Goal: Check status

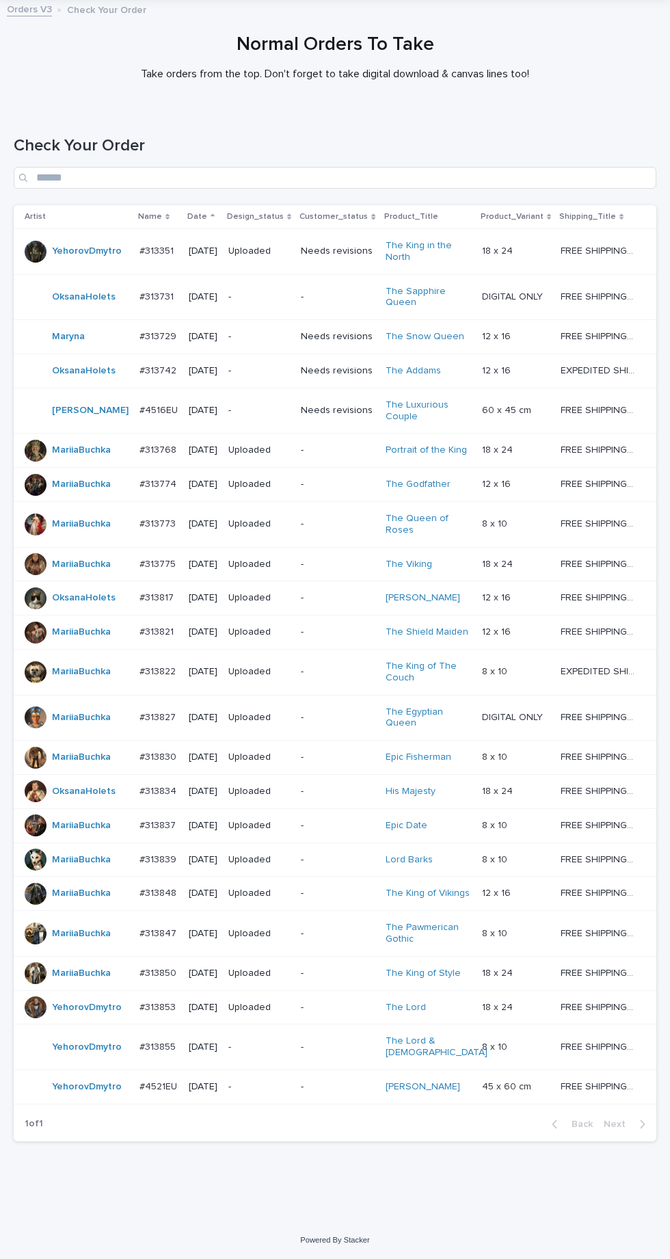
scroll to position [140, 0]
click at [334, 167] on input "Search" at bounding box center [335, 178] width 643 height 22
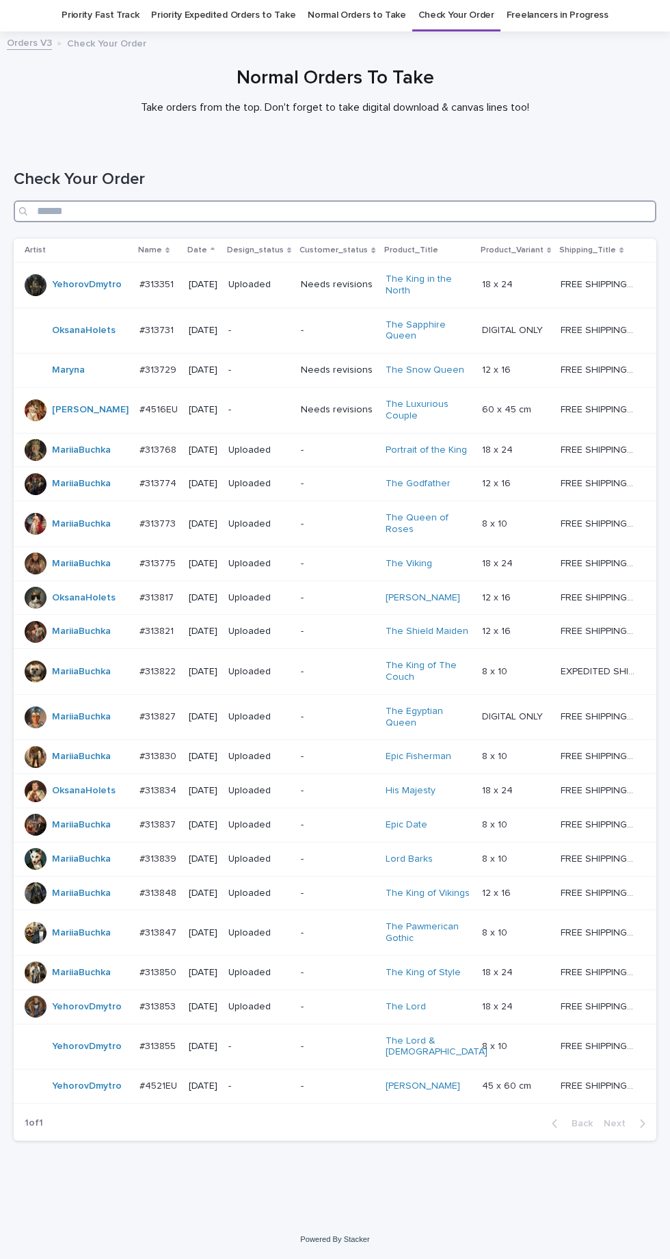
scroll to position [88, 0]
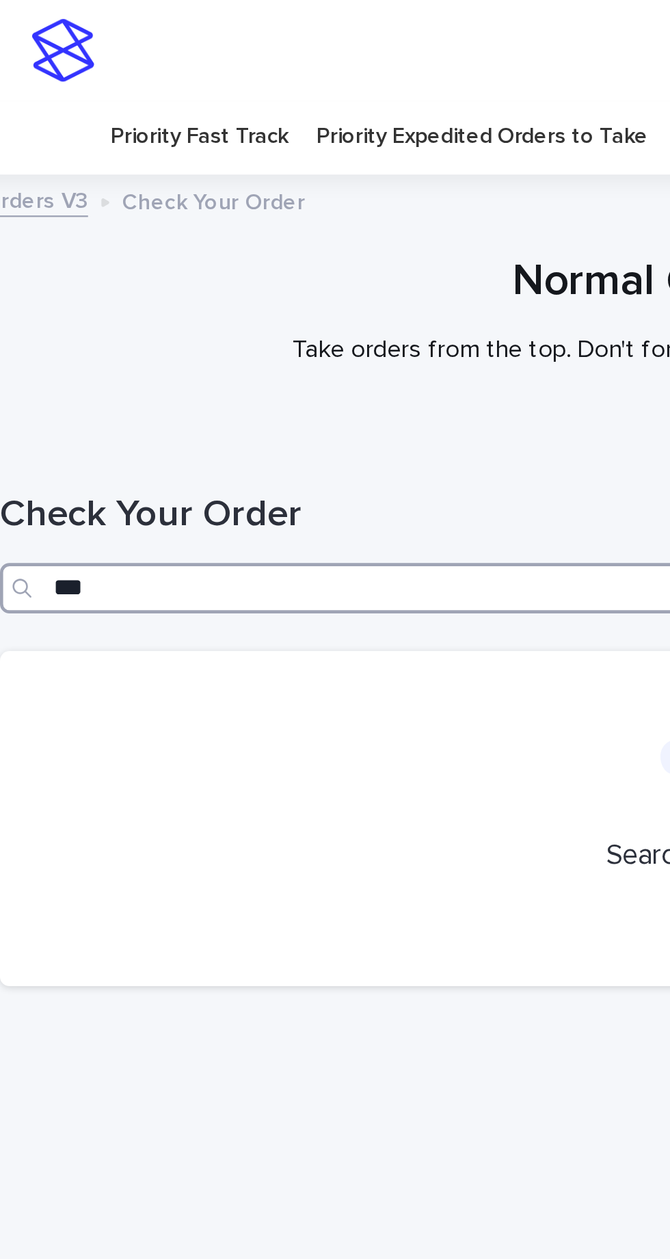
scroll to position [91, 0]
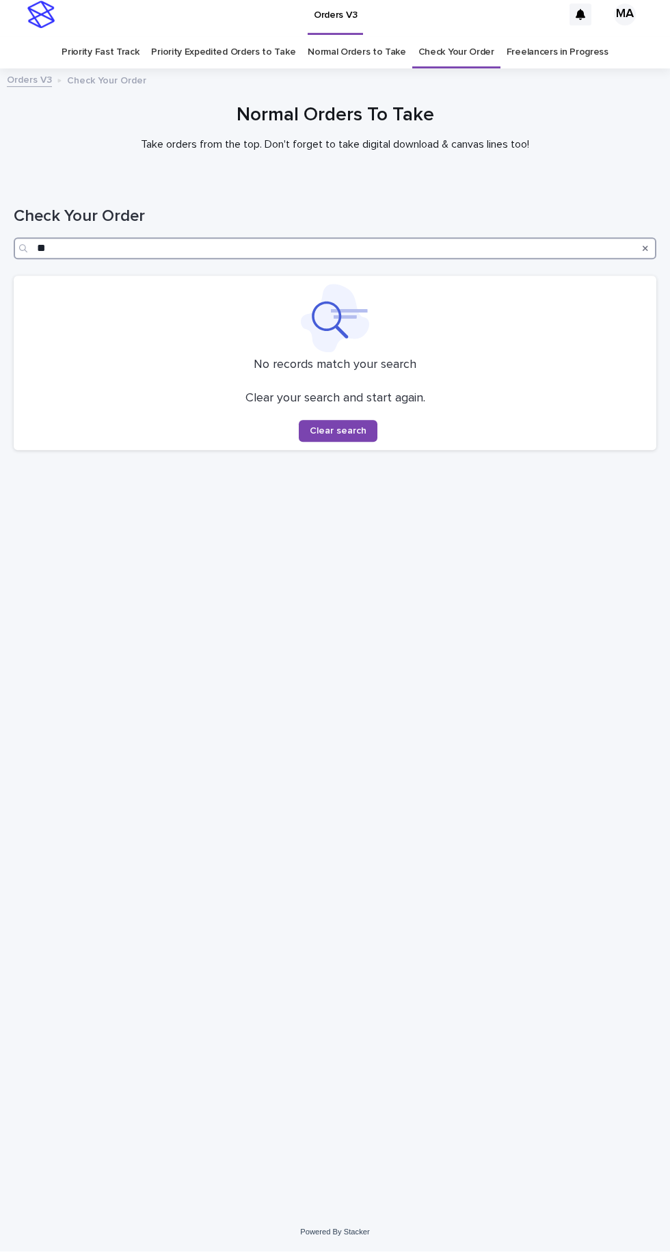
type input "*"
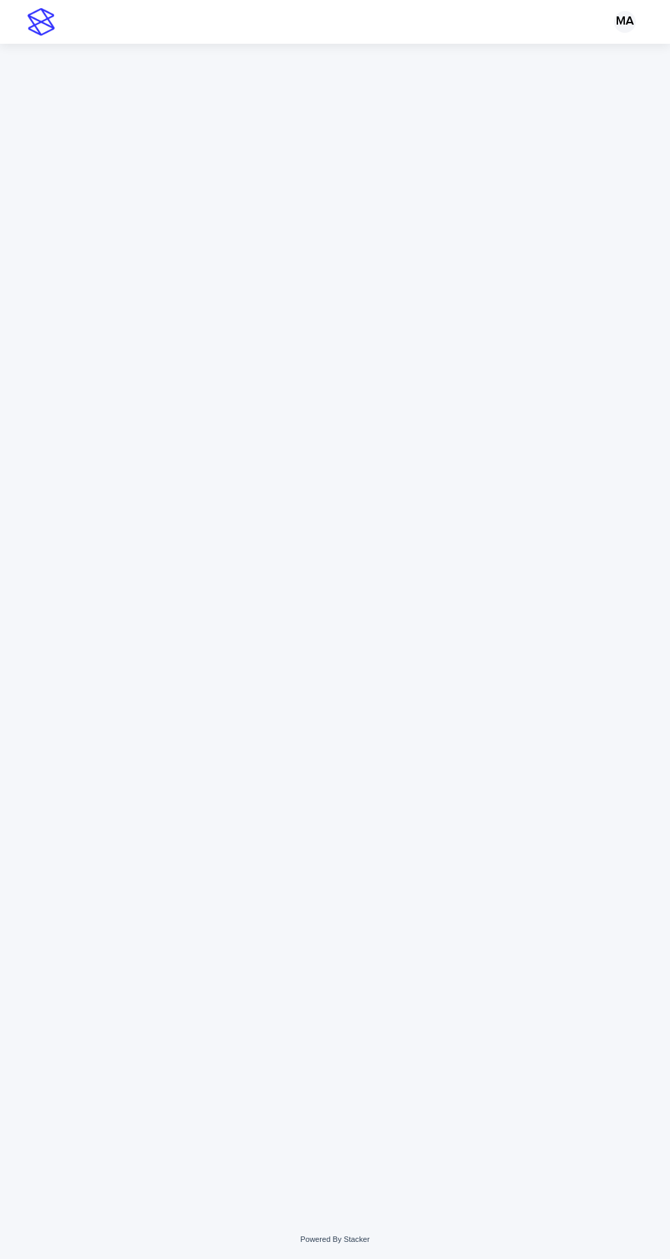
scroll to position [43, 0]
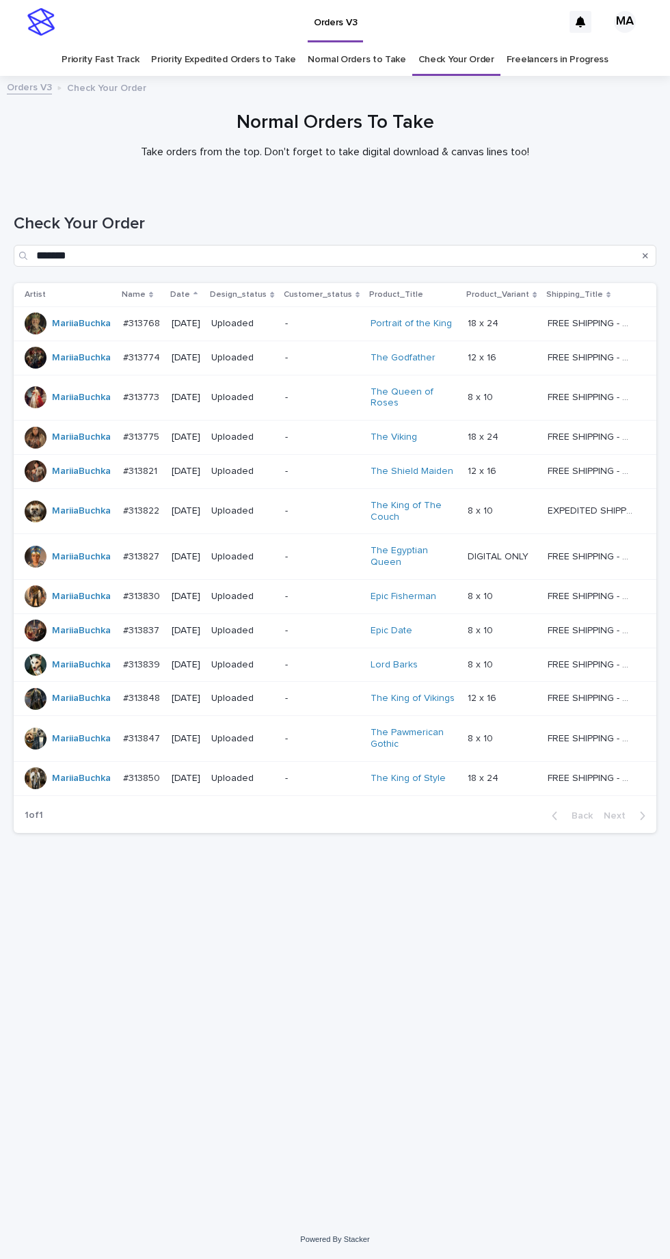
click at [553, 44] on link "Freelancers in Progress" at bounding box center [558, 60] width 102 height 32
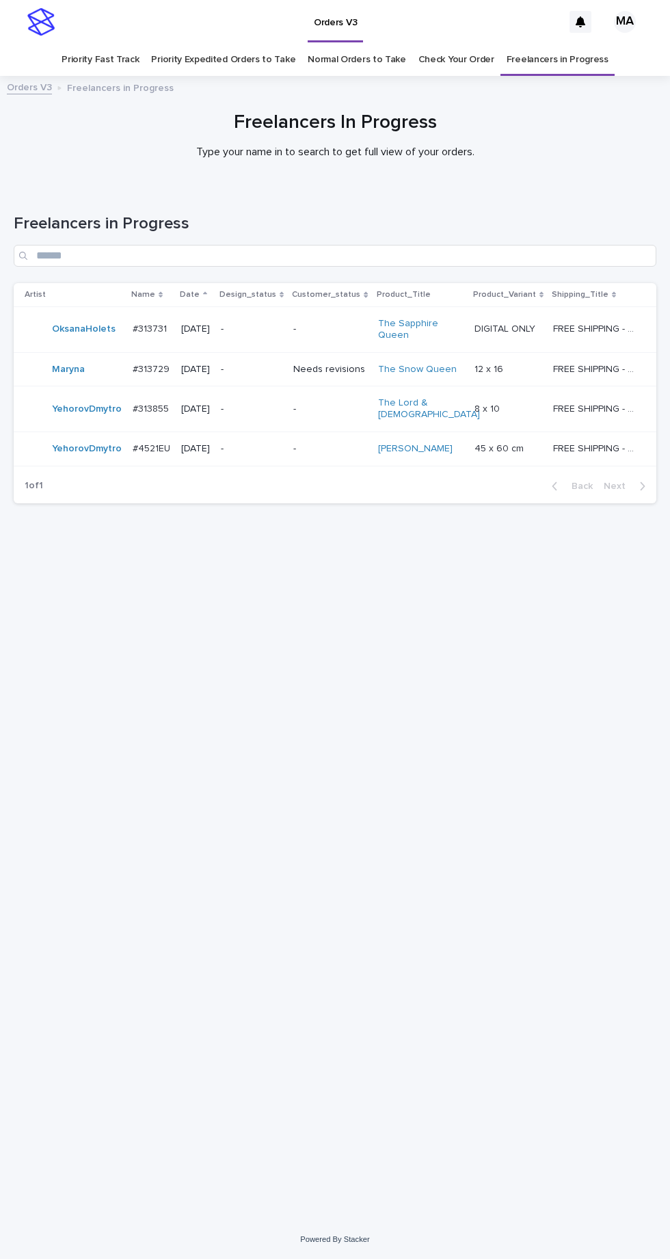
click at [450, 44] on link "Check Your Order" at bounding box center [457, 60] width 76 height 32
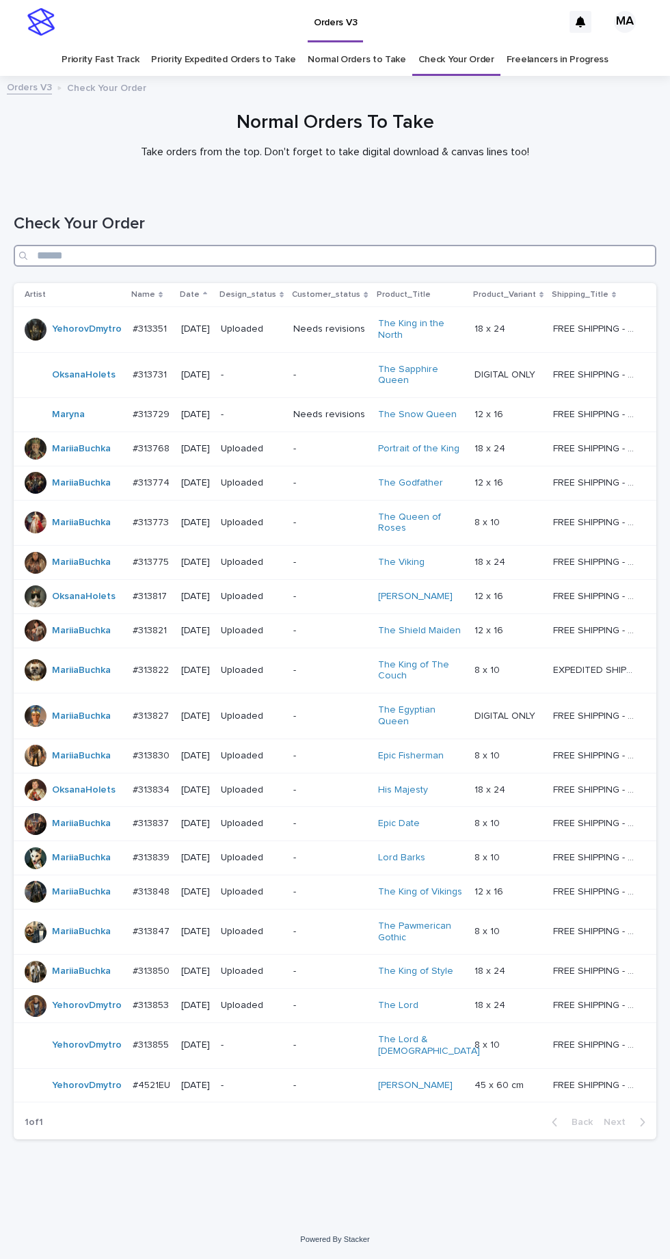
click at [306, 245] on input "Search" at bounding box center [335, 256] width 643 height 22
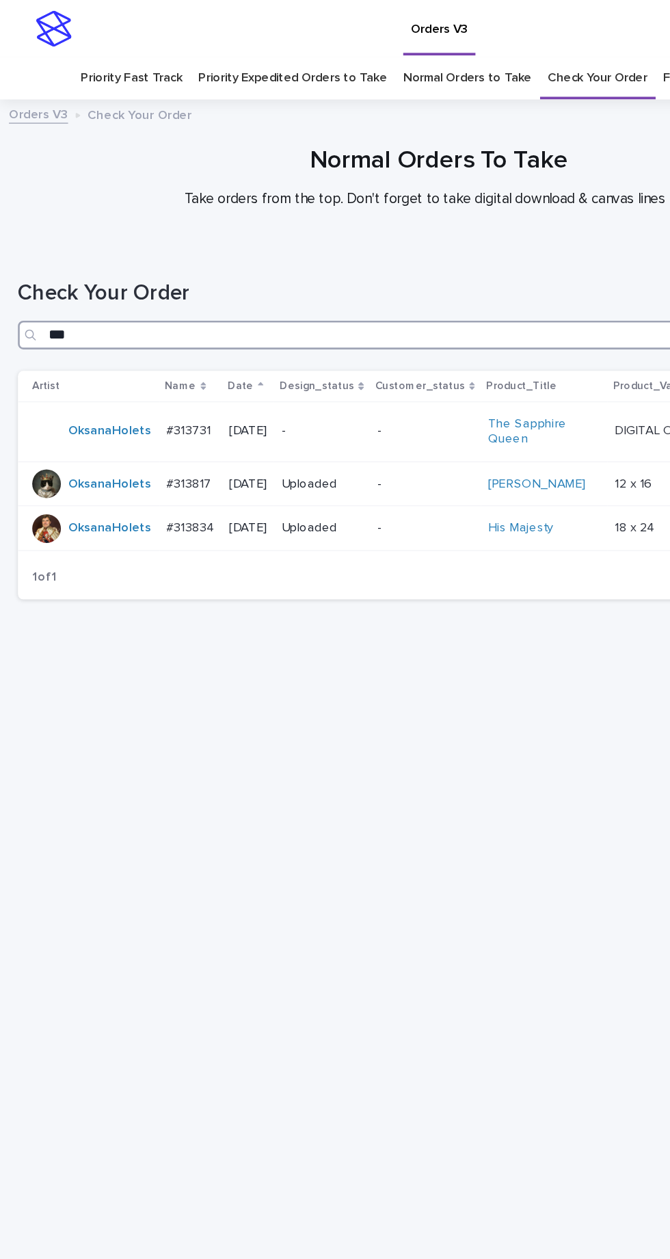
type input "***"
click at [456, 44] on link "Check Your Order" at bounding box center [457, 60] width 76 height 32
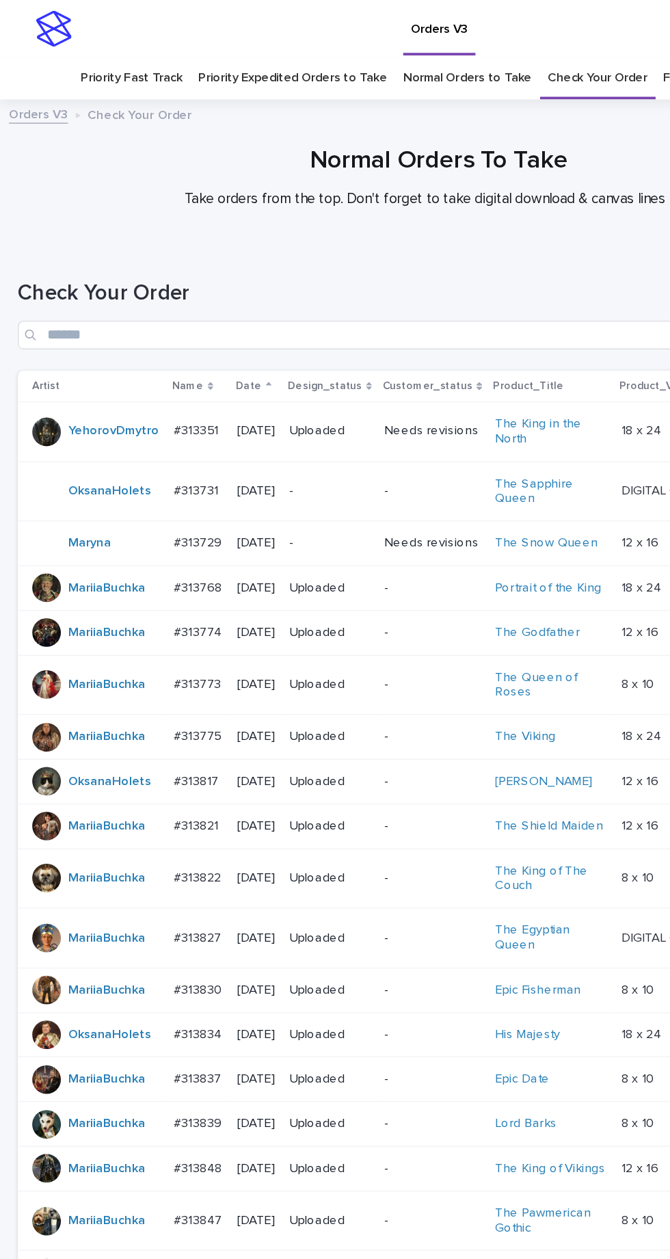
click at [335, 44] on link "Normal Orders to Take" at bounding box center [357, 60] width 99 height 32
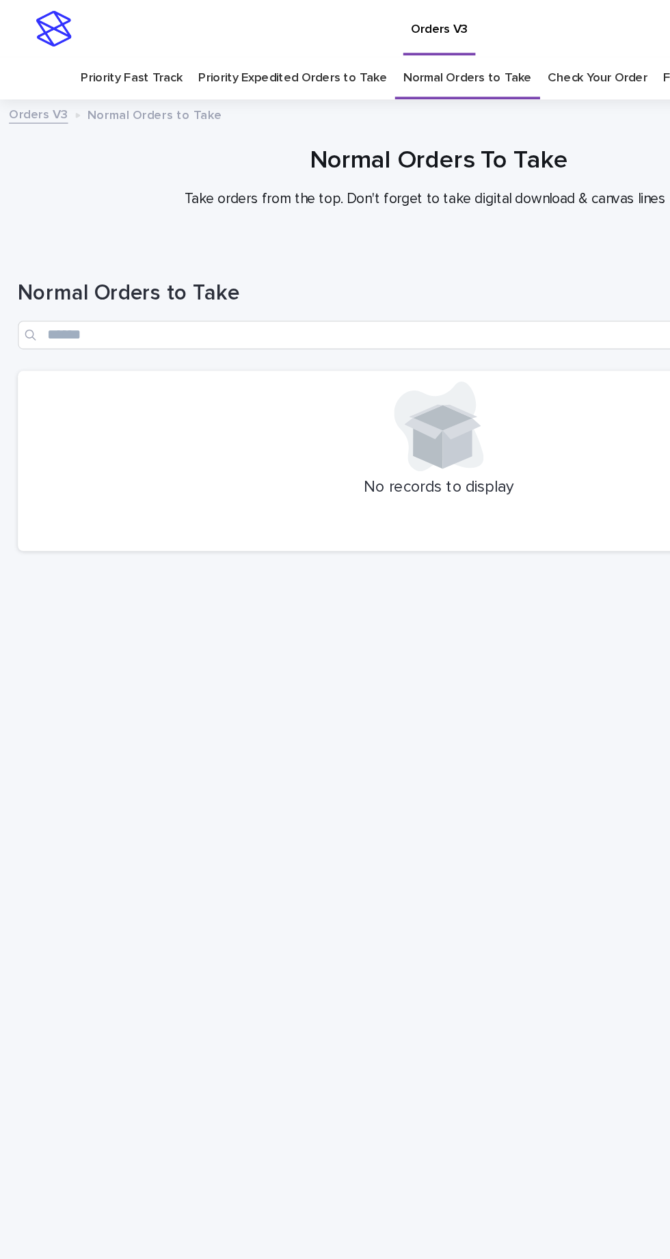
click at [220, 44] on link "Priority Expedited Orders to Take" at bounding box center [223, 60] width 144 height 32
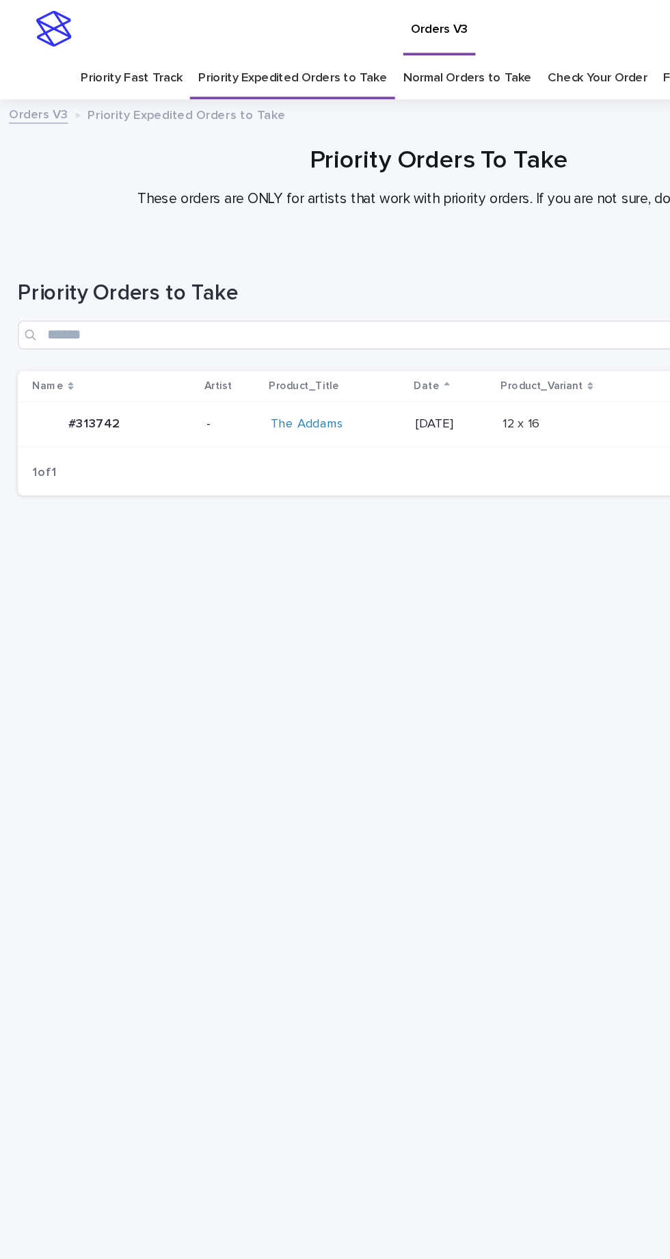
click at [101, 44] on link "Priority Fast Track" at bounding box center [100, 60] width 77 height 32
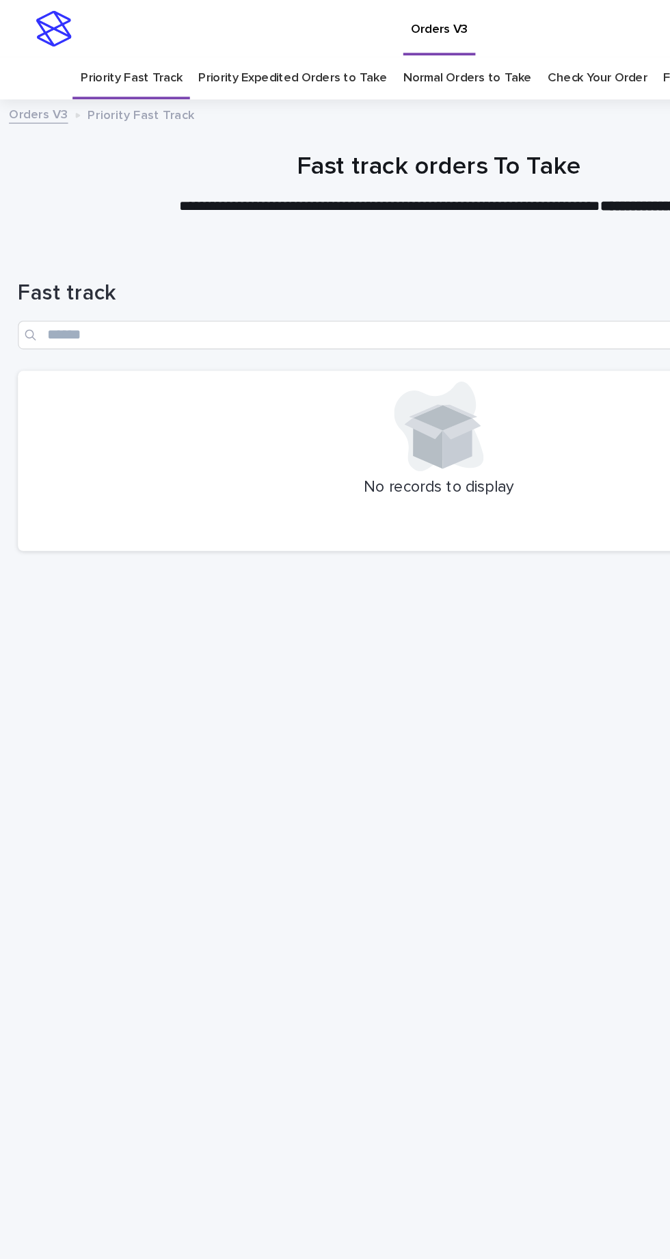
click at [220, 44] on link "Priority Expedited Orders to Take" at bounding box center [223, 60] width 144 height 32
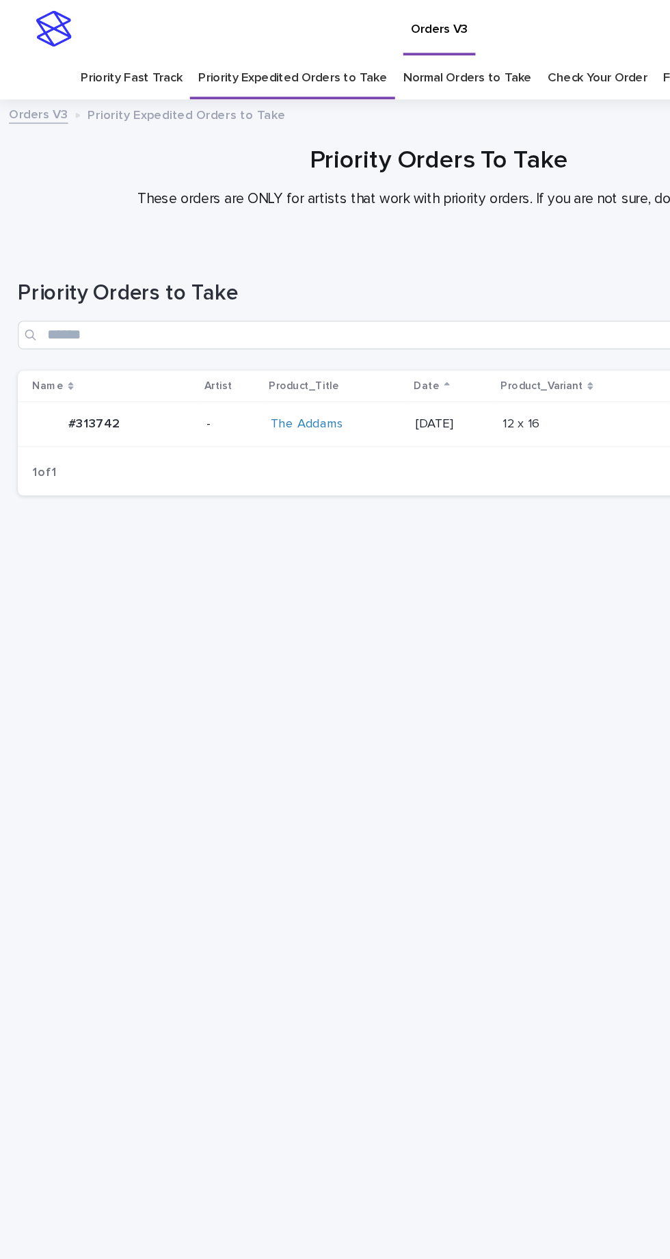
click at [274, 318] on div "The Addams" at bounding box center [257, 324] width 100 height 12
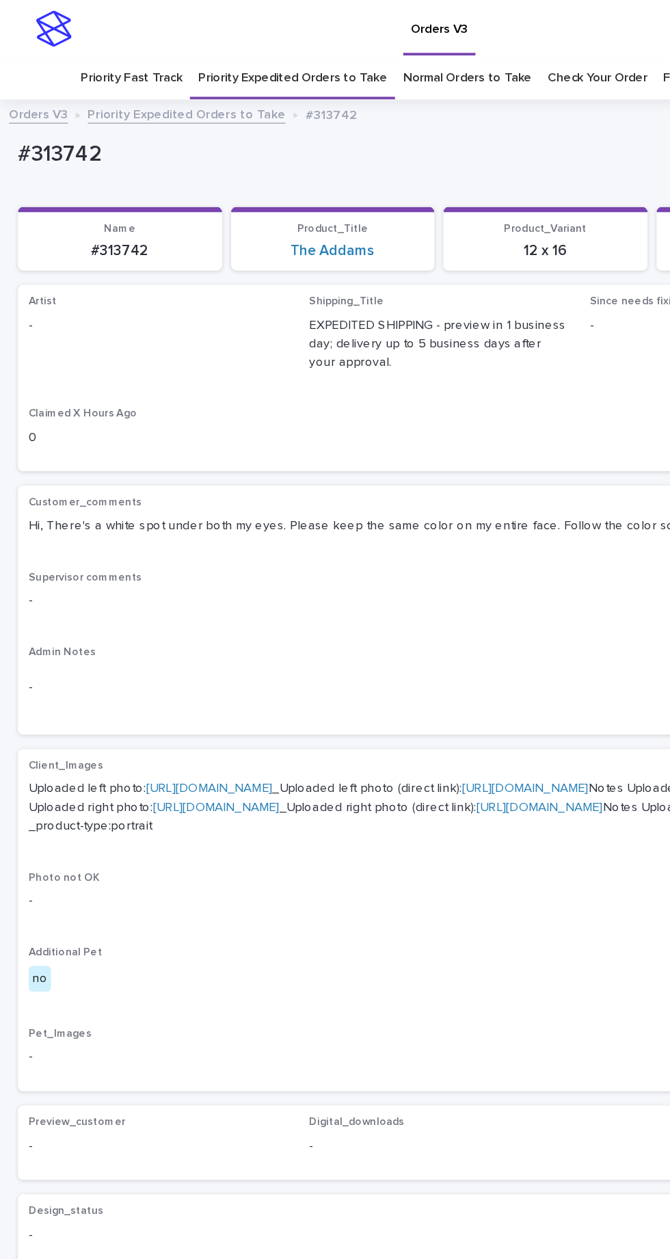
click at [186, 597] on link "[URL][DOMAIN_NAME]" at bounding box center [160, 602] width 96 height 10
click at [189, 621] on link "[URL][DOMAIN_NAME]" at bounding box center [165, 617] width 96 height 10
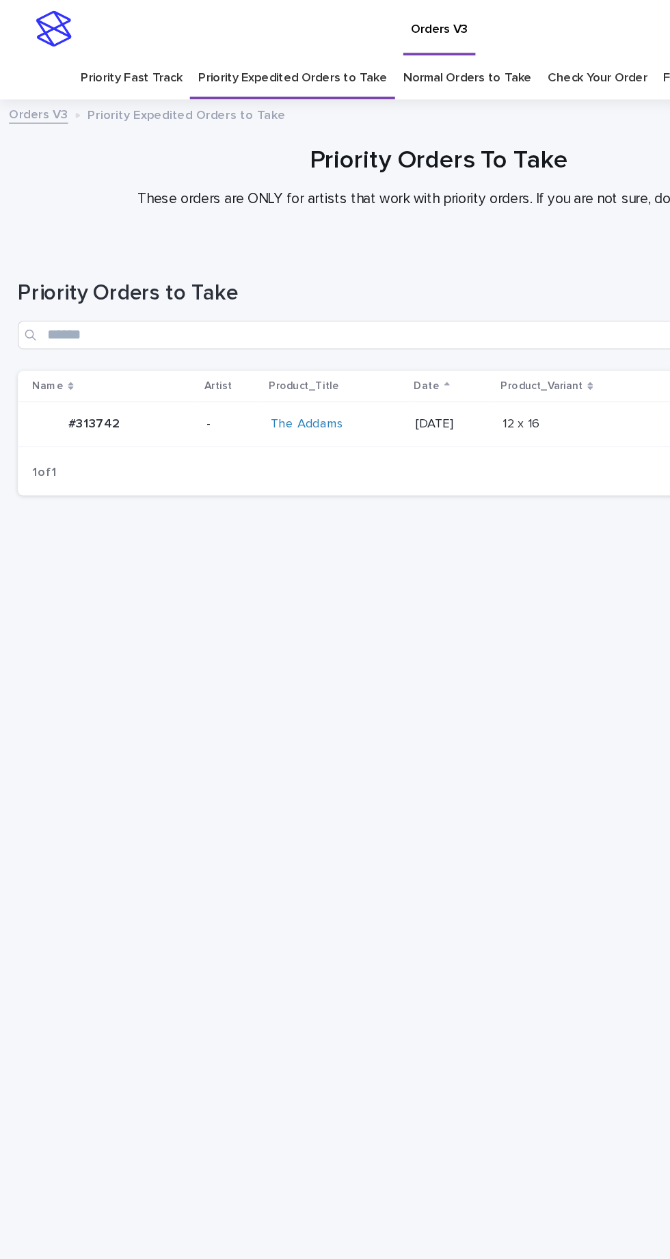
click at [108, 44] on link "Priority Fast Track" at bounding box center [100, 60] width 77 height 32
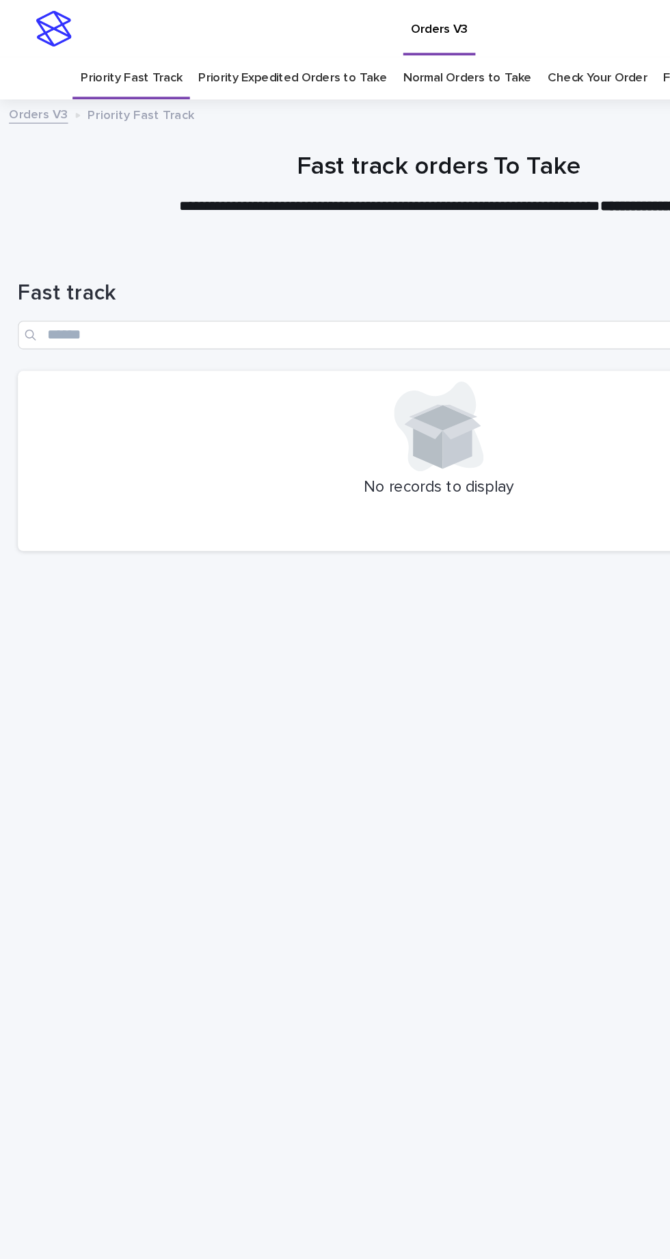
click at [362, 44] on link "Normal Orders to Take" at bounding box center [357, 60] width 99 height 32
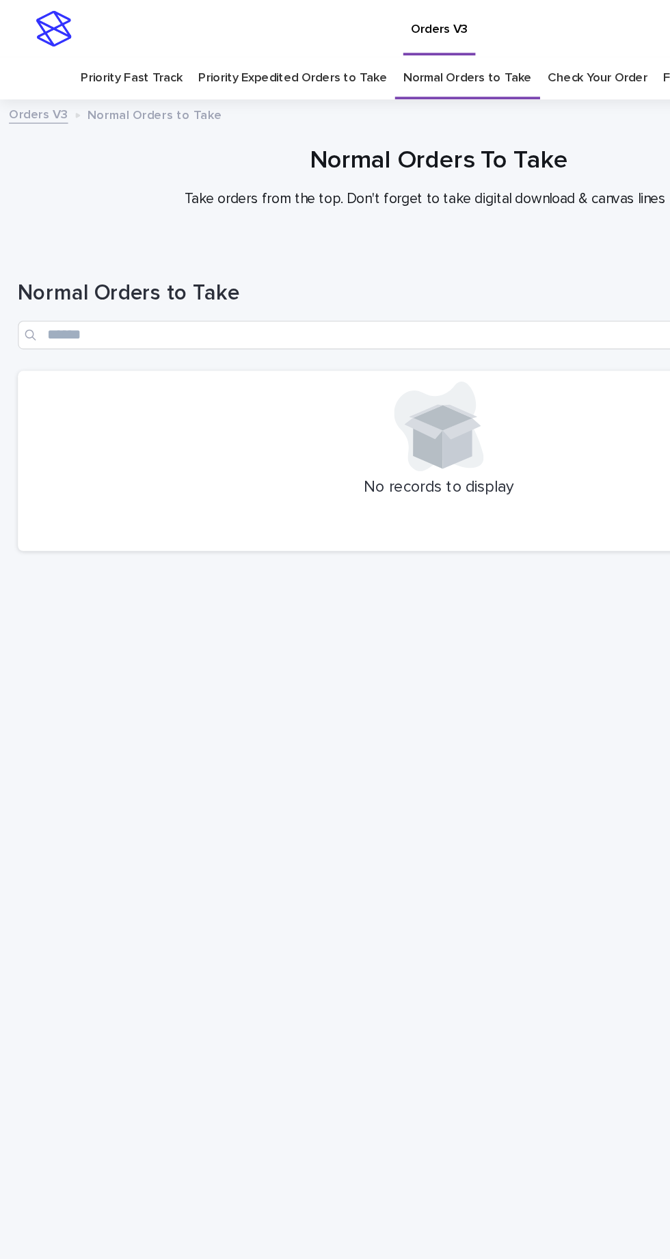
click at [453, 44] on link "Check Your Order" at bounding box center [457, 60] width 76 height 32
